Goal: Information Seeking & Learning: Learn about a topic

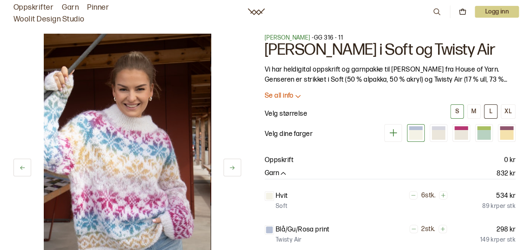
click at [492, 115] on button "L" at bounding box center [490, 111] width 13 height 14
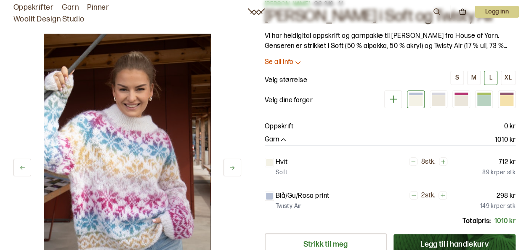
scroll to position [51, 0]
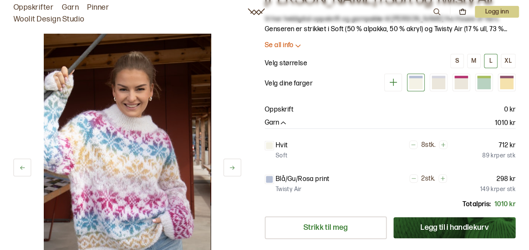
click at [269, 180] on div at bounding box center [269, 179] width 7 height 7
click at [269, 146] on div at bounding box center [269, 145] width 7 height 7
click at [417, 77] on div at bounding box center [415, 77] width 13 height 3
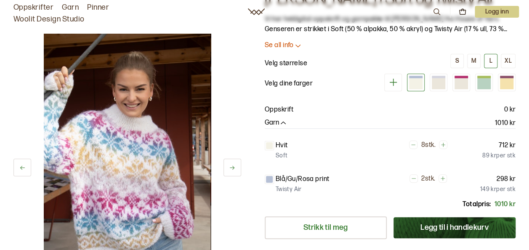
click at [392, 82] on icon at bounding box center [393, 83] width 8 height 8
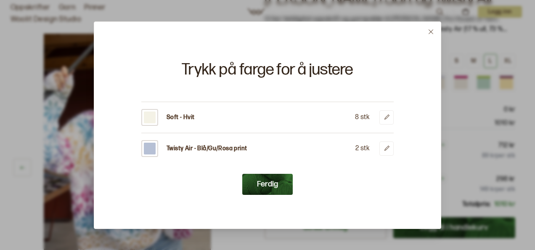
click at [434, 30] on icon at bounding box center [431, 32] width 6 height 6
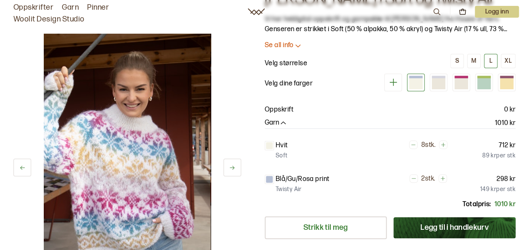
click at [298, 45] on icon at bounding box center [298, 45] width 8 height 8
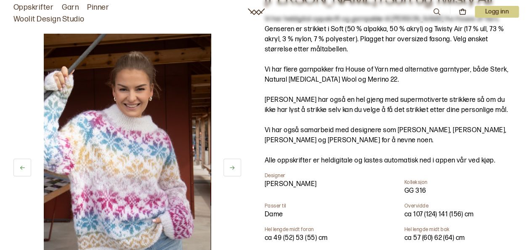
click at [338, 65] on p "Vi har flere garnpakker fra House of Yarn med alternative garntyper, både Sterk…" at bounding box center [390, 75] width 251 height 20
drag, startPoint x: 351, startPoint y: 87, endPoint x: 369, endPoint y: 189, distance: 103.4
click at [369, 189] on div "[PERSON_NAME]" at bounding box center [317, 184] width 105 height 10
click at [341, 189] on div "[PERSON_NAME]" at bounding box center [317, 184] width 105 height 10
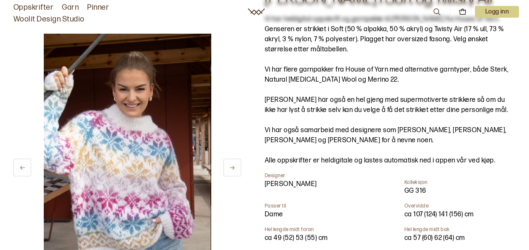
click at [70, 6] on link "Garn" at bounding box center [70, 8] width 17 height 12
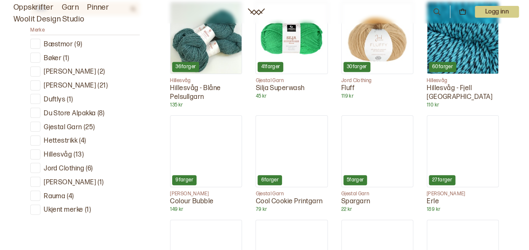
scroll to position [314, 0]
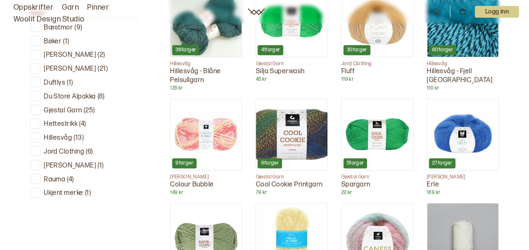
click at [35, 194] on div at bounding box center [36, 193] width 8 height 8
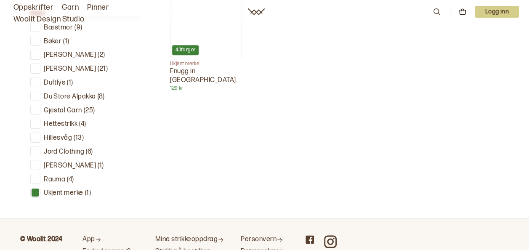
click at [36, 177] on div at bounding box center [36, 179] width 8 height 8
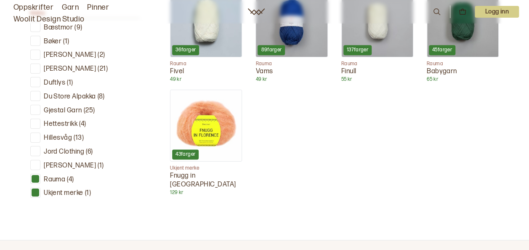
click at [34, 192] on div at bounding box center [36, 193] width 8 height 8
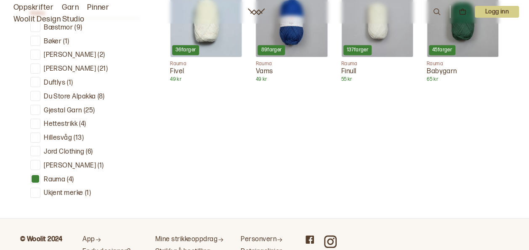
click at [35, 163] on div at bounding box center [36, 165] width 8 height 8
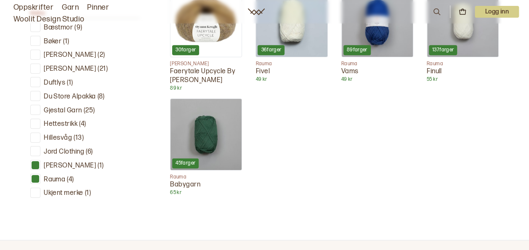
click at [35, 163] on div at bounding box center [36, 165] width 8 height 8
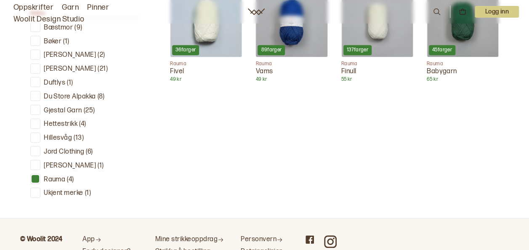
click at [35, 135] on div at bounding box center [36, 137] width 8 height 8
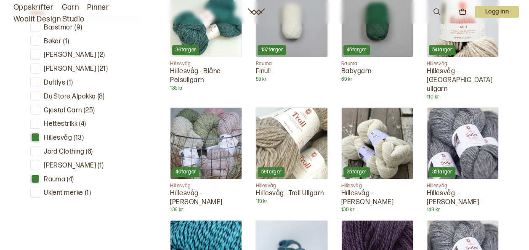
click at [35, 177] on div at bounding box center [36, 179] width 8 height 8
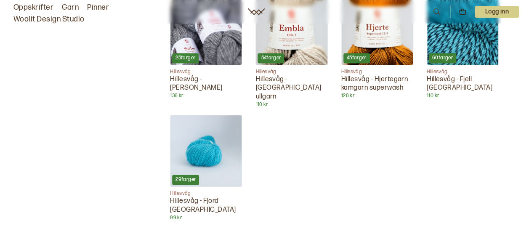
scroll to position [552, 0]
